Goal: Task Accomplishment & Management: Use online tool/utility

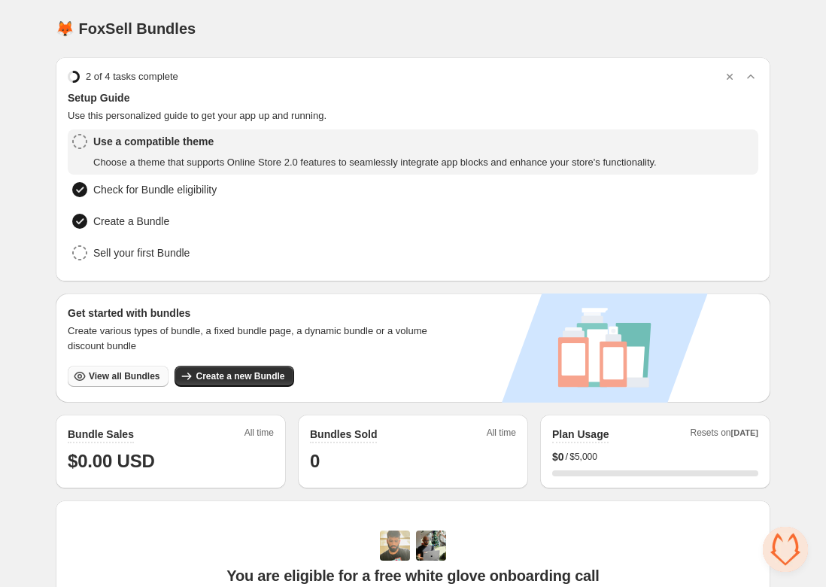
click at [126, 376] on span "View all Bundles" at bounding box center [124, 376] width 71 height 12
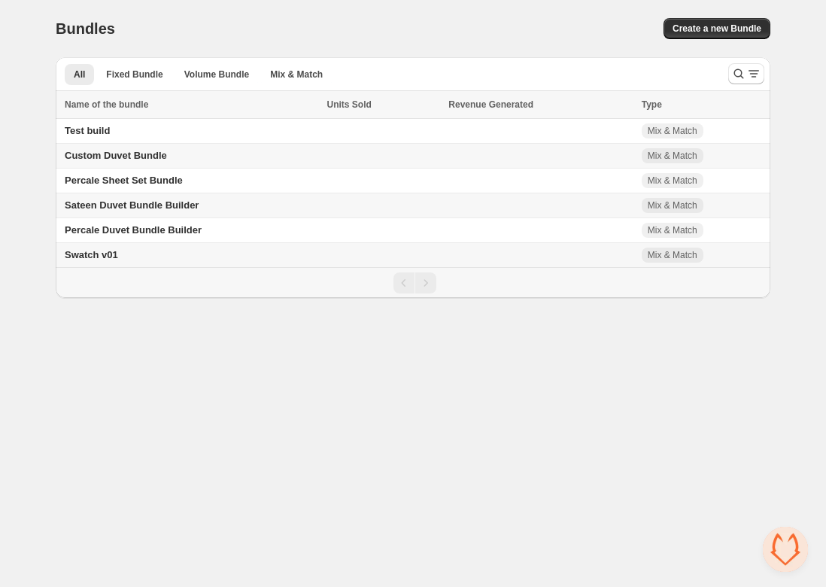
click at [131, 155] on span "Custom Duvet Bundle" at bounding box center [116, 155] width 102 height 11
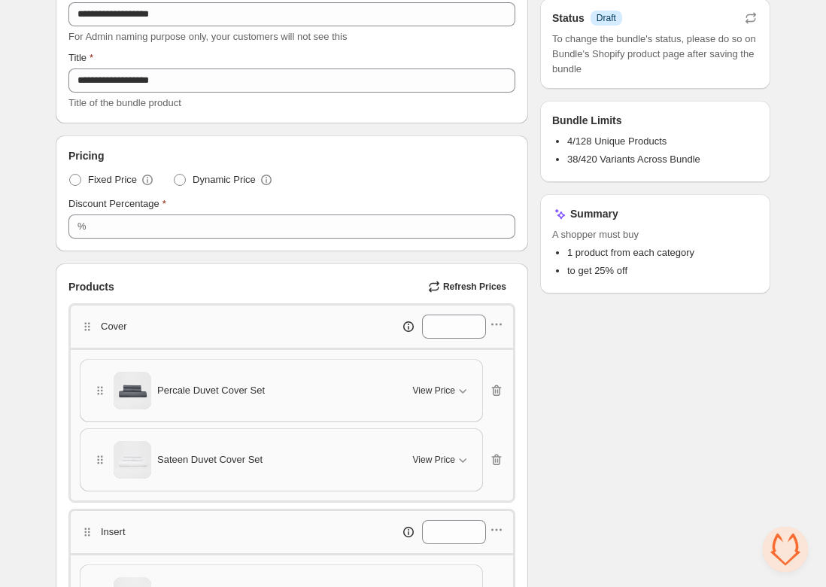
scroll to position [127, 0]
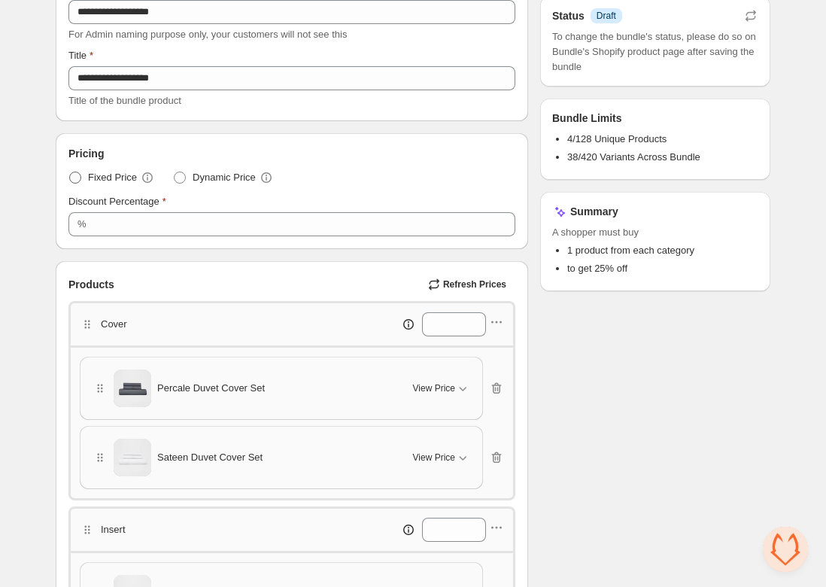
click at [75, 178] on span at bounding box center [75, 178] width 12 height 12
click at [200, 177] on span "Dynamic Price" at bounding box center [224, 177] width 63 height 15
click at [79, 180] on span at bounding box center [75, 178] width 12 height 12
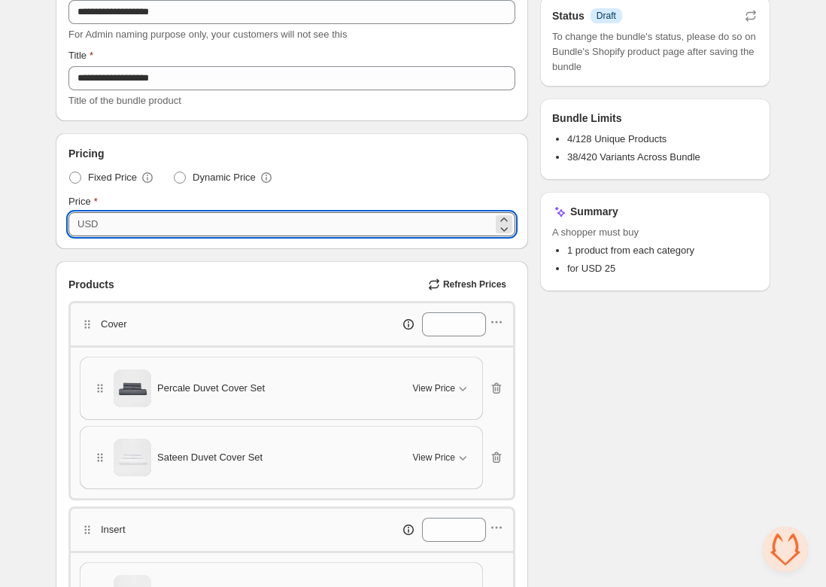
click at [109, 229] on input "**" at bounding box center [297, 224] width 390 height 24
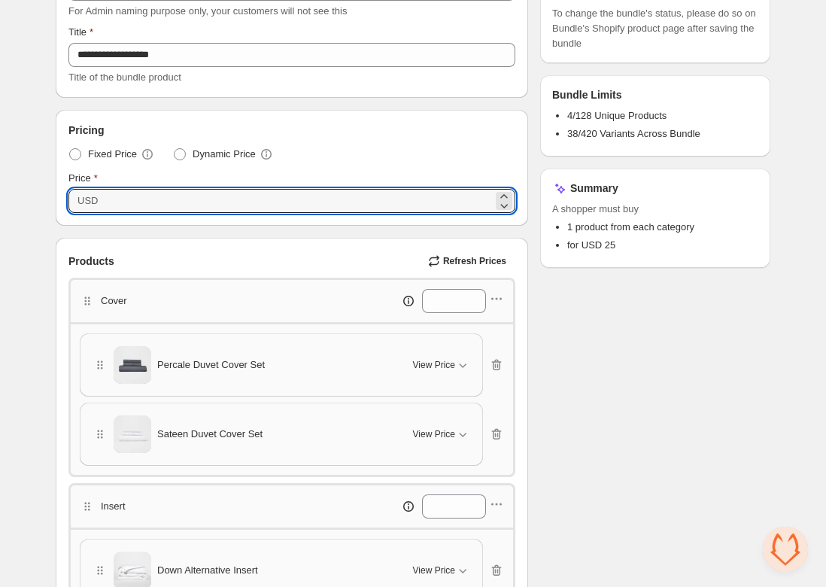
scroll to position [150, 0]
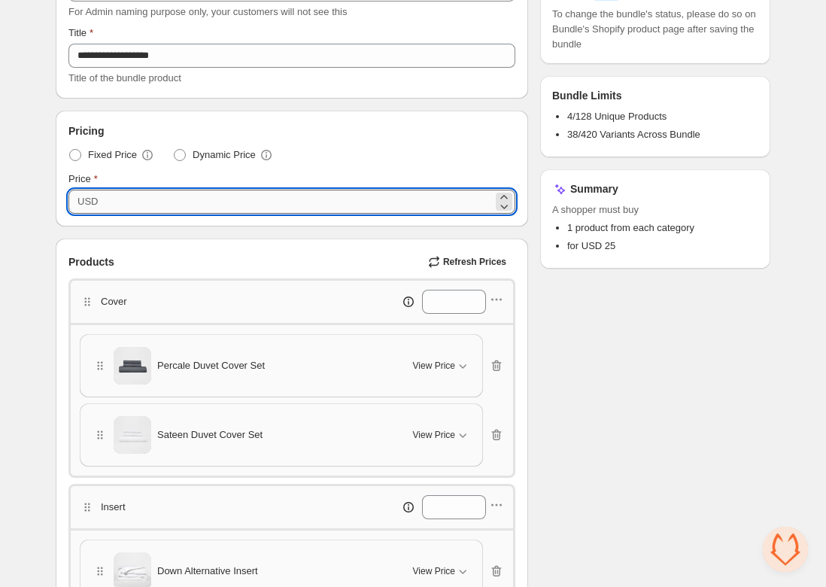
click at [123, 205] on input "**" at bounding box center [297, 202] width 390 height 24
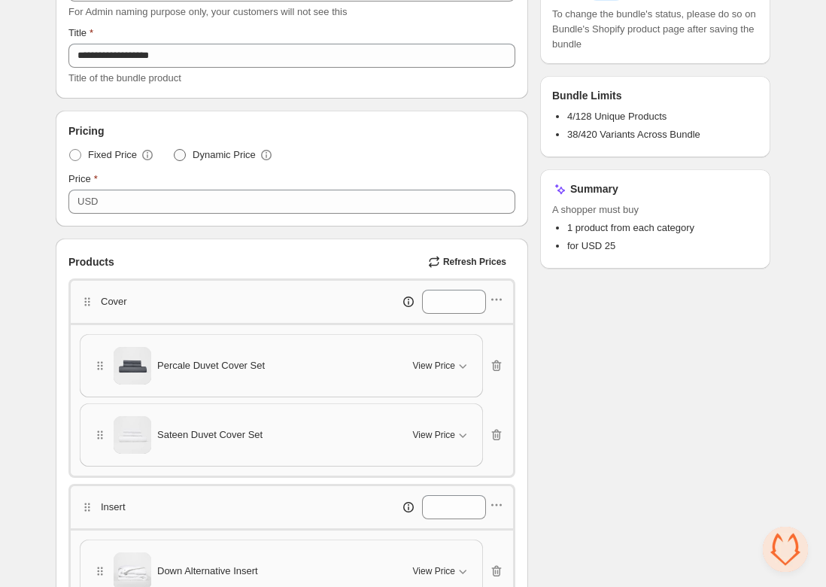
click at [183, 156] on span at bounding box center [180, 155] width 12 height 12
click at [440, 302] on input "*" at bounding box center [442, 302] width 41 height 24
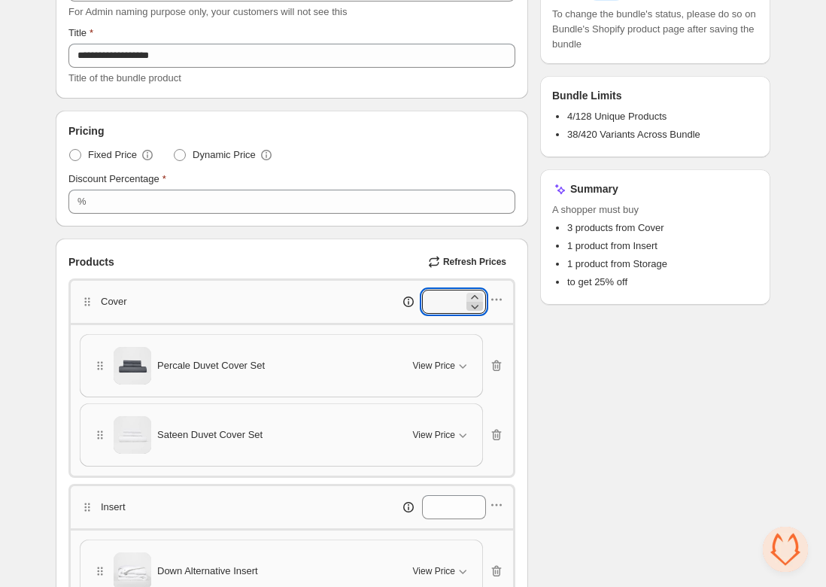
click at [473, 308] on icon at bounding box center [474, 306] width 15 height 15
type input "*"
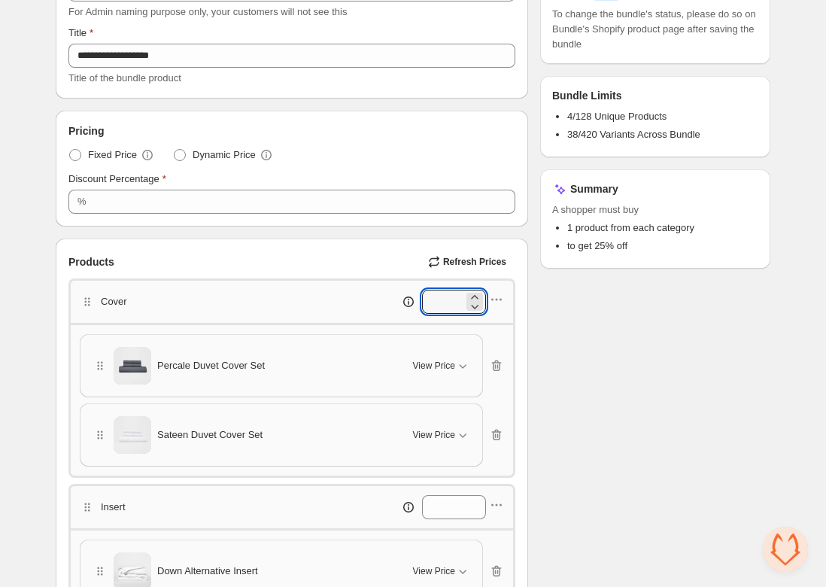
click at [556, 352] on div "Checklist Status Info Draft To change the bundle's status, please do so on Bund…" at bounding box center [655, 485] width 230 height 1119
click at [572, 391] on div "Checklist Status Info Draft To change the bundle's status, please do so on Bund…" at bounding box center [655, 485] width 230 height 1119
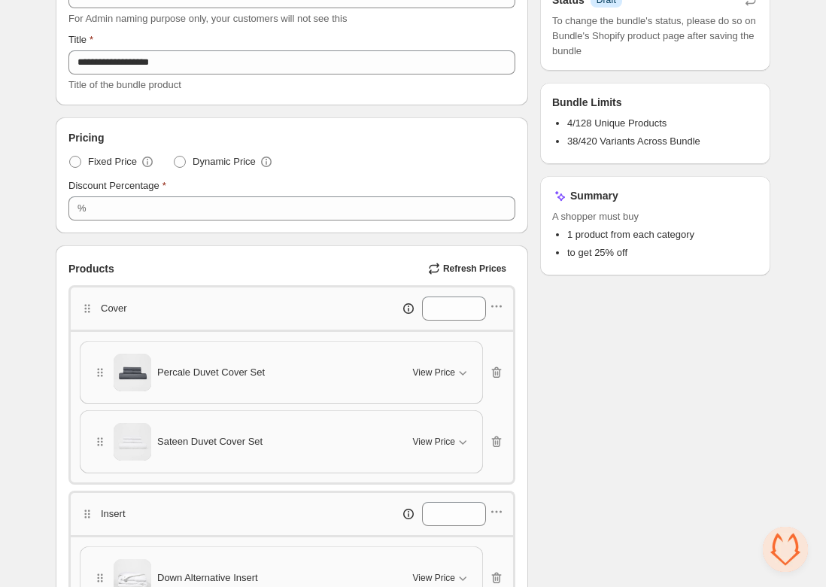
scroll to position [0, 0]
